Goal: Task Accomplishment & Management: Use online tool/utility

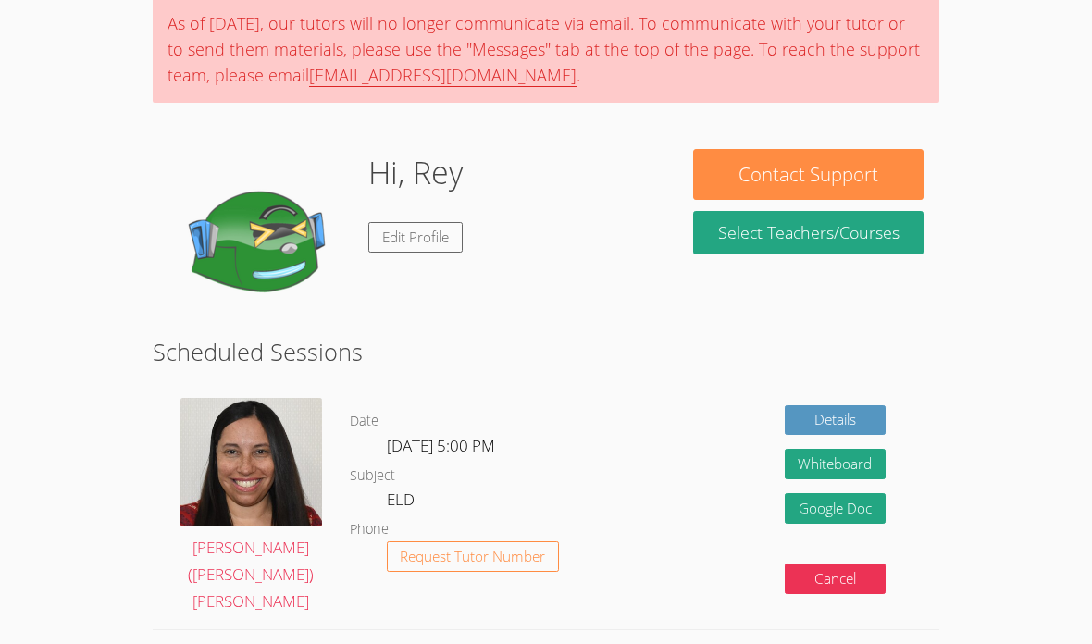
scroll to position [116, 0]
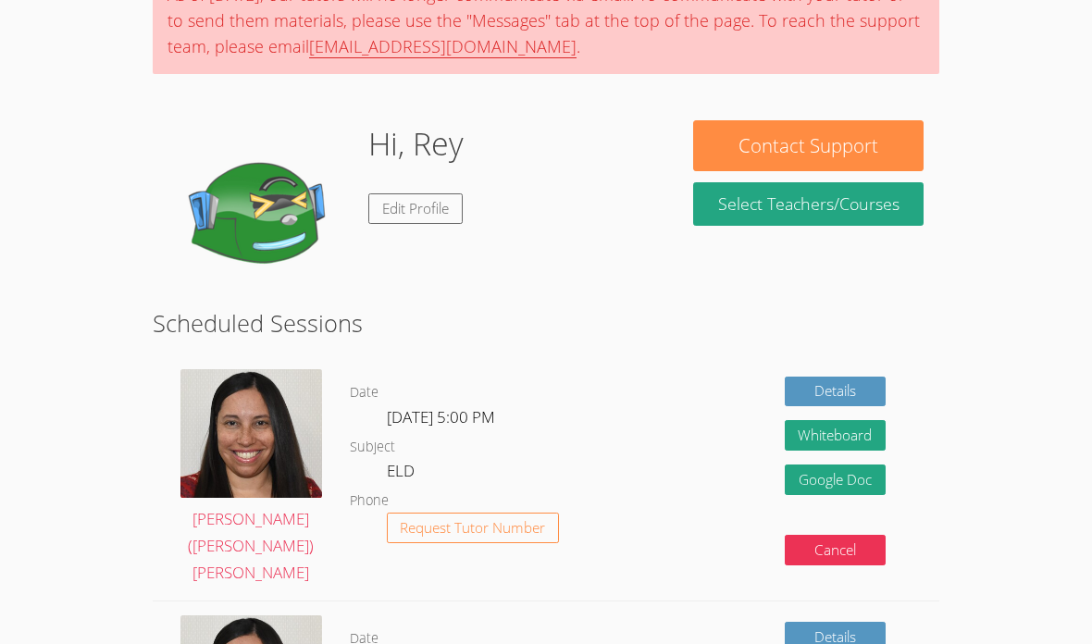
click at [254, 392] on img at bounding box center [250, 433] width 141 height 129
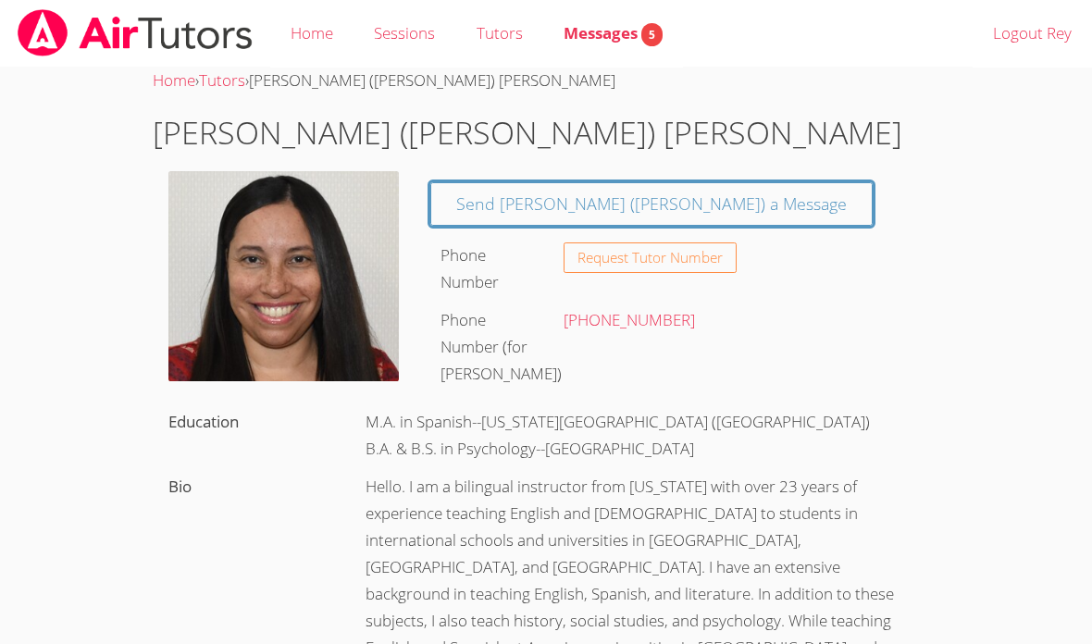
scroll to position [190, 0]
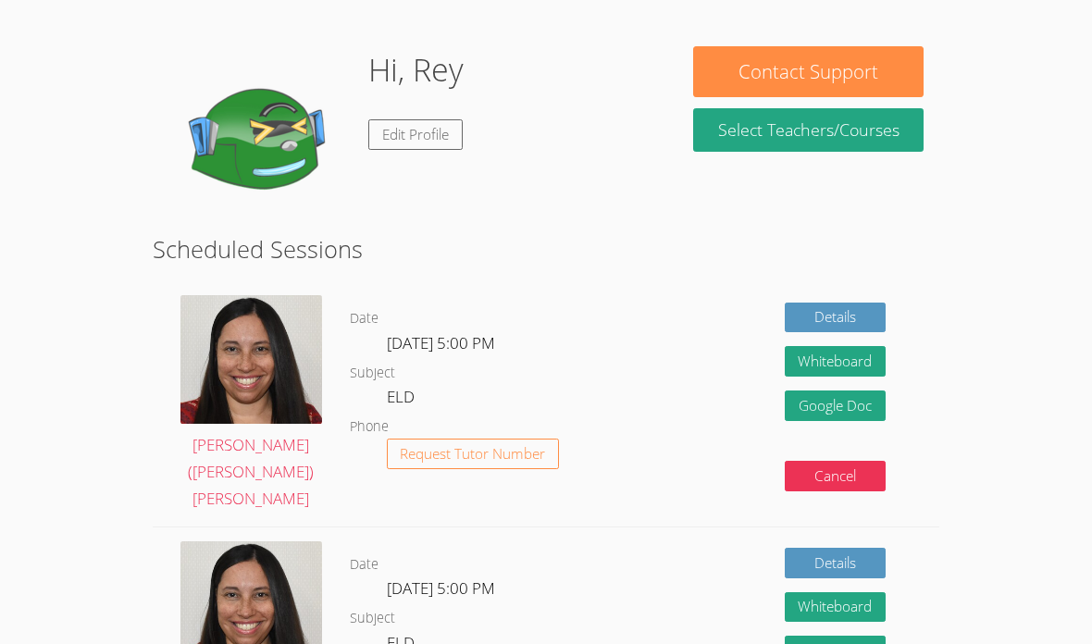
click at [880, 284] on div "Details Whiteboard Hidden Google Doc Cancel" at bounding box center [782, 403] width 315 height 244
click at [876, 307] on link "Details" at bounding box center [836, 318] width 102 height 31
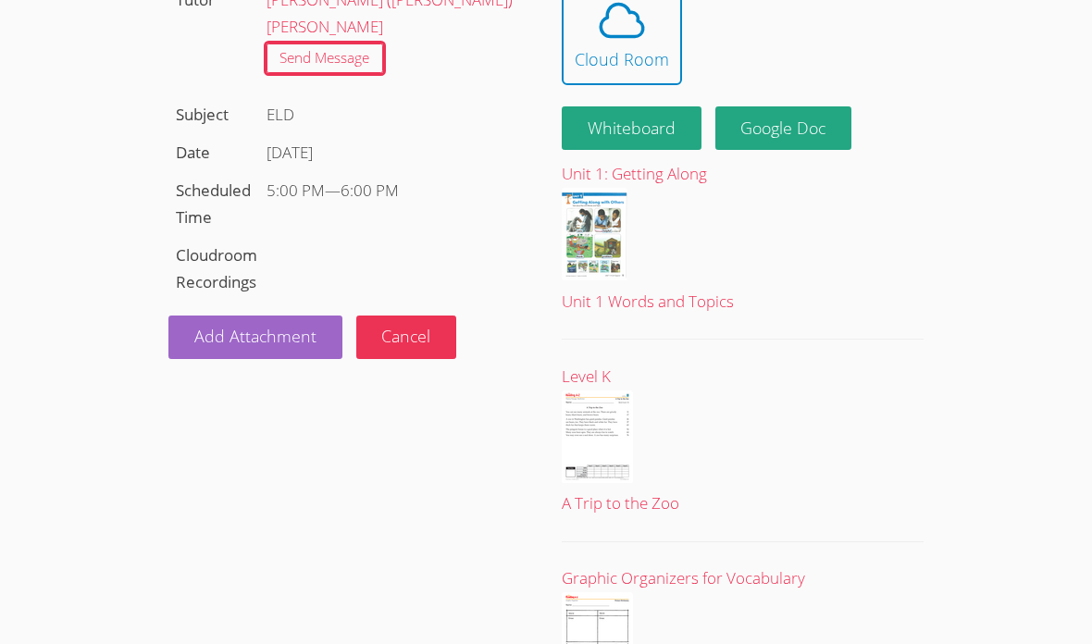
scroll to position [109, 0]
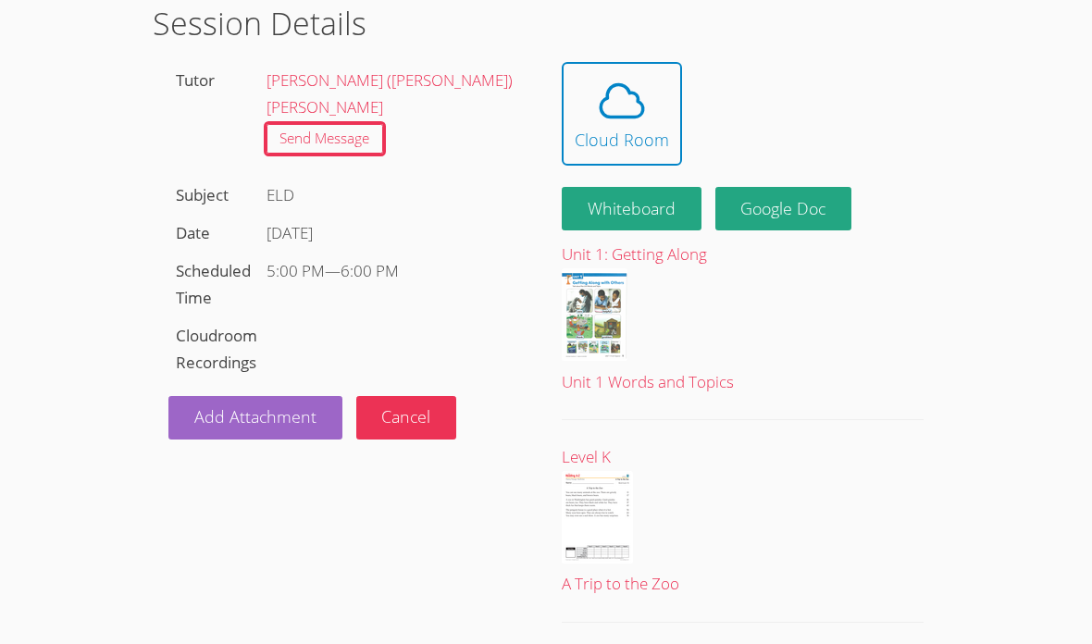
click at [653, 70] on button "Cloud Room" at bounding box center [622, 114] width 120 height 104
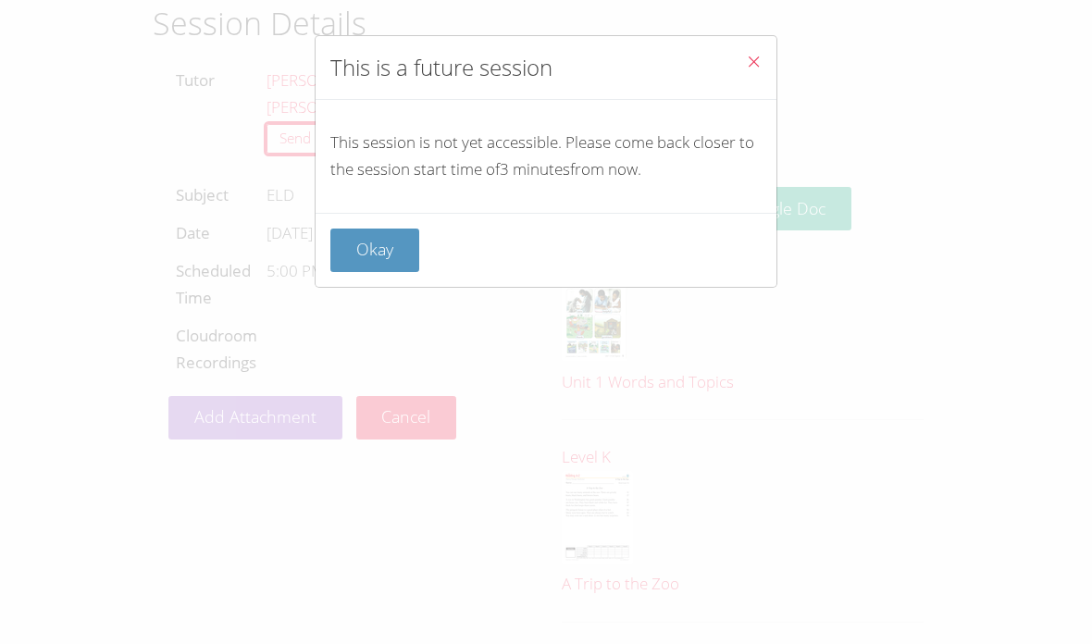
click at [371, 236] on button "Okay" at bounding box center [374, 251] width 89 height 44
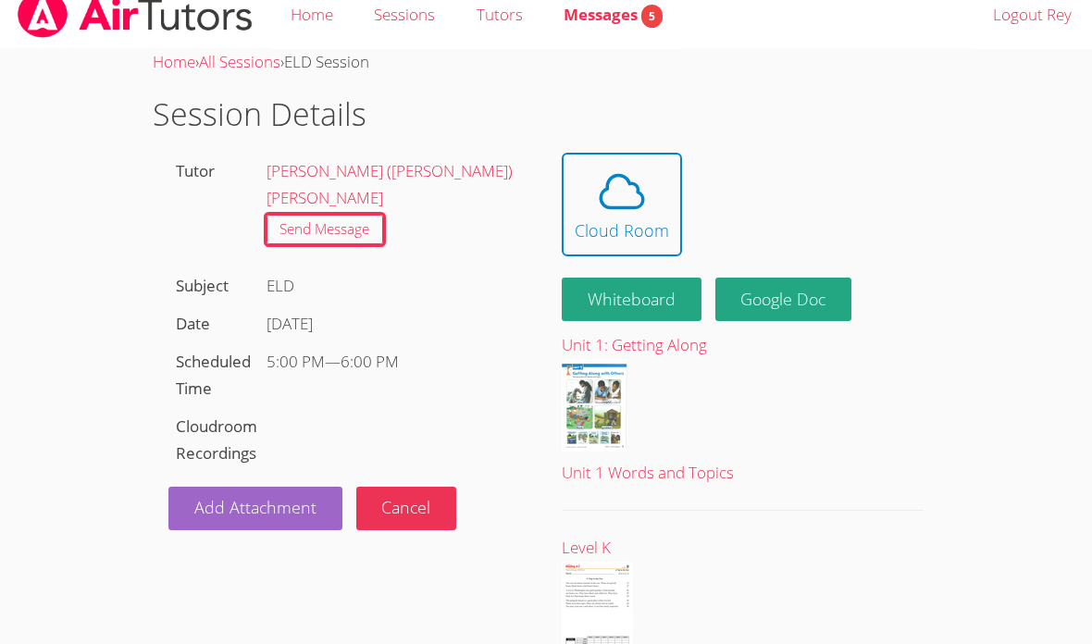
scroll to position [0, 0]
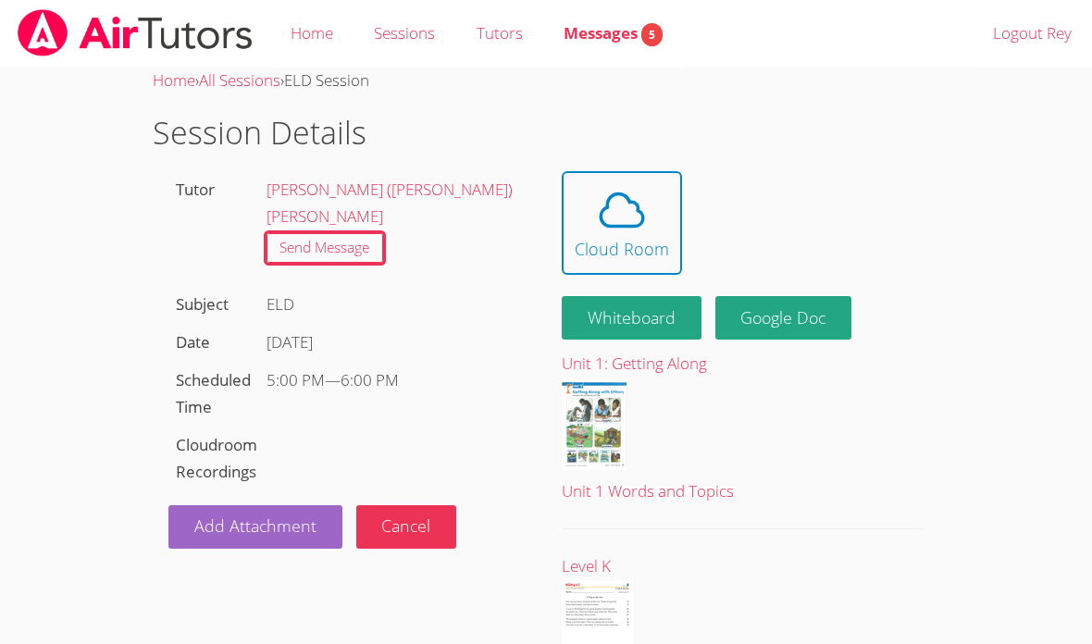
click at [605, 230] on icon at bounding box center [622, 210] width 52 height 52
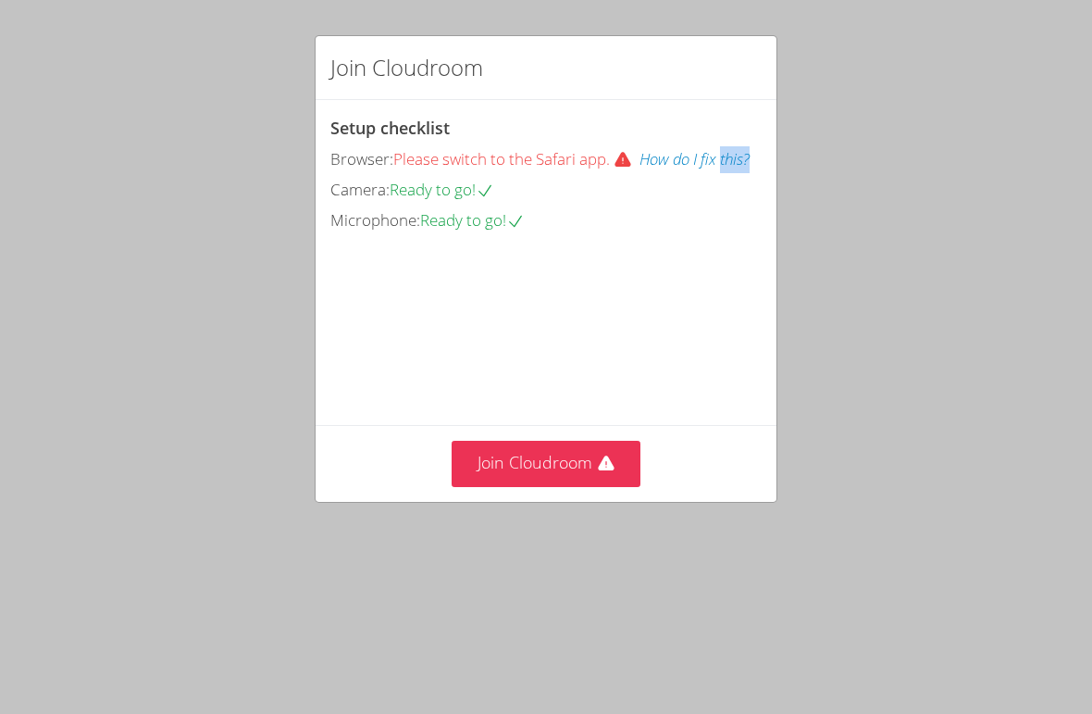
click at [605, 39] on div "Join Cloudroom" at bounding box center [546, 68] width 461 height 64
click at [584, 486] on button "Join Cloudroom" at bounding box center [547, 463] width 190 height 45
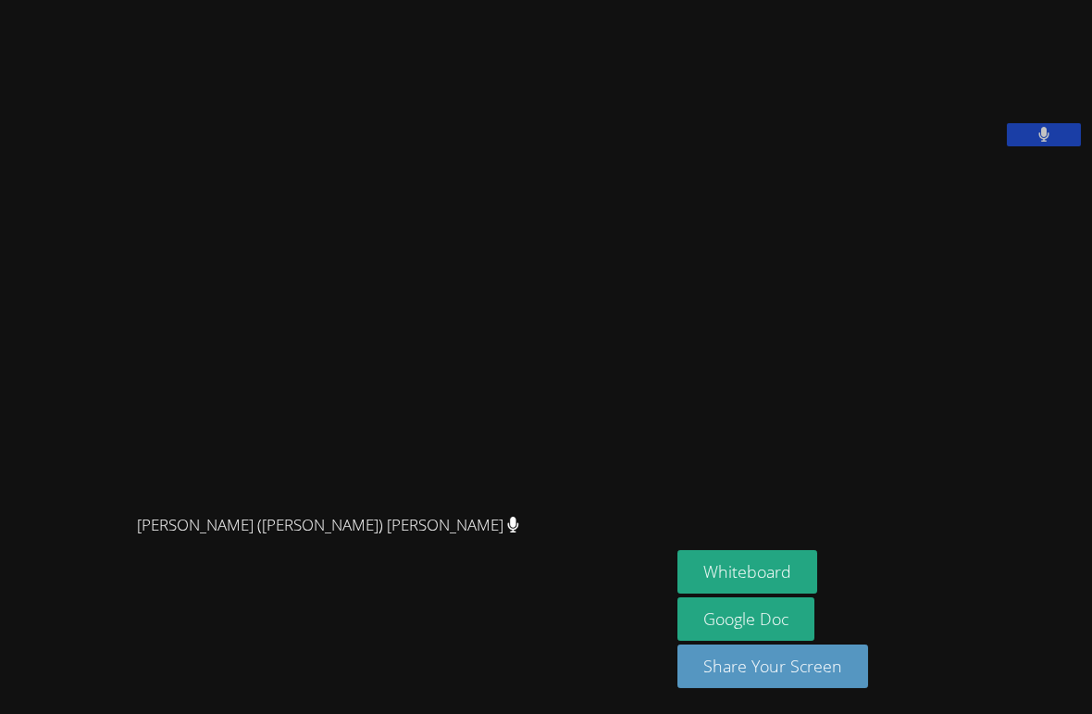
click at [678, 593] on button "Whiteboard" at bounding box center [748, 572] width 140 height 44
